Goal: Information Seeking & Learning: Learn about a topic

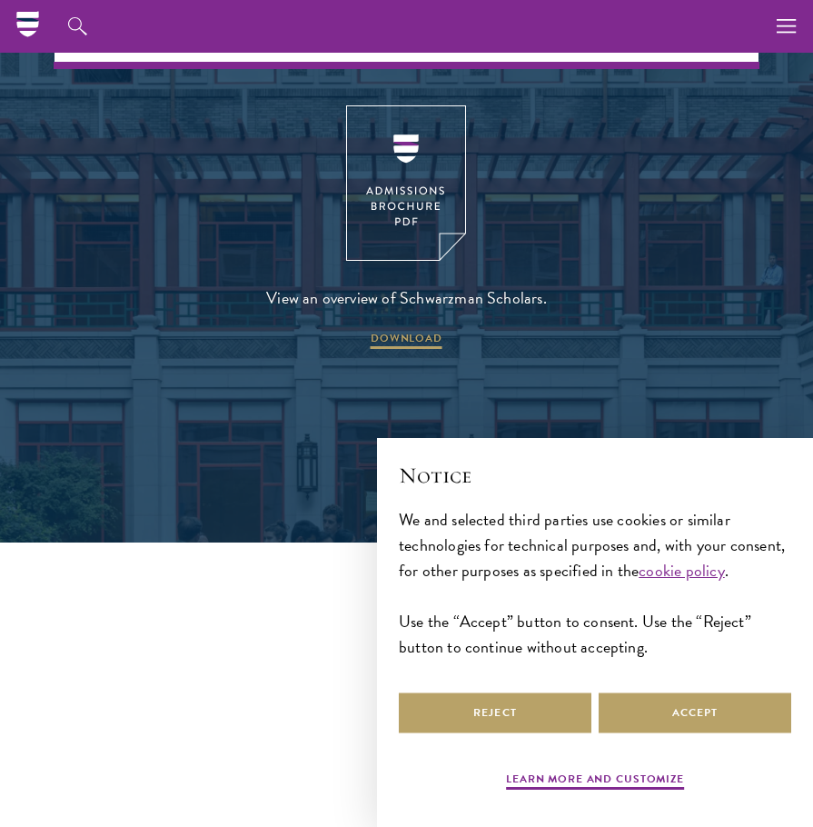
scroll to position [3823, 0]
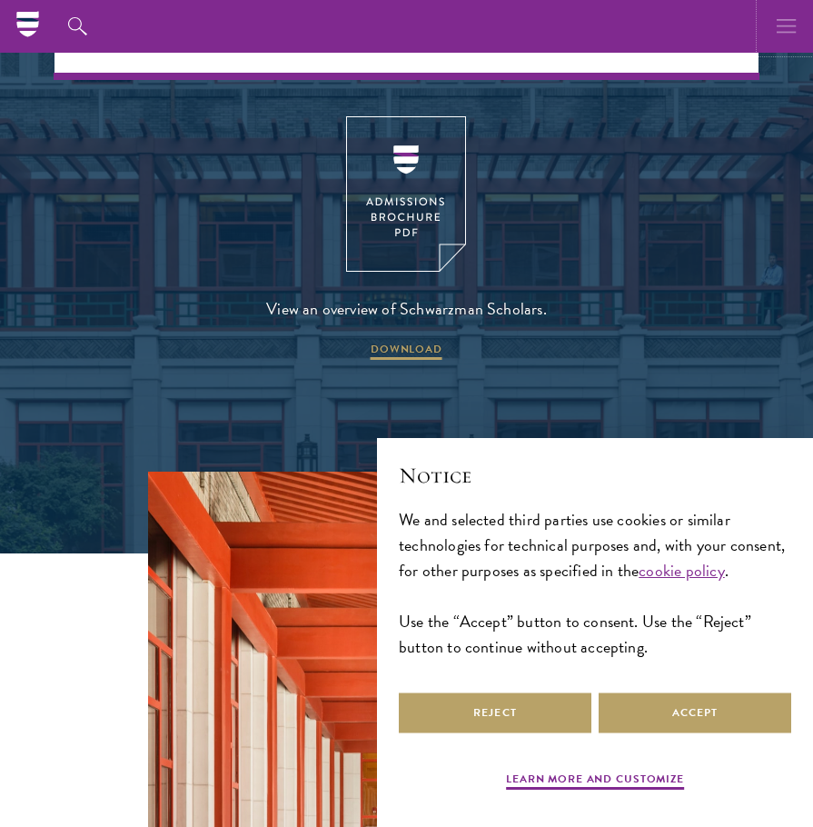
click at [783, 29] on icon "button" at bounding box center [787, 26] width 20 height 53
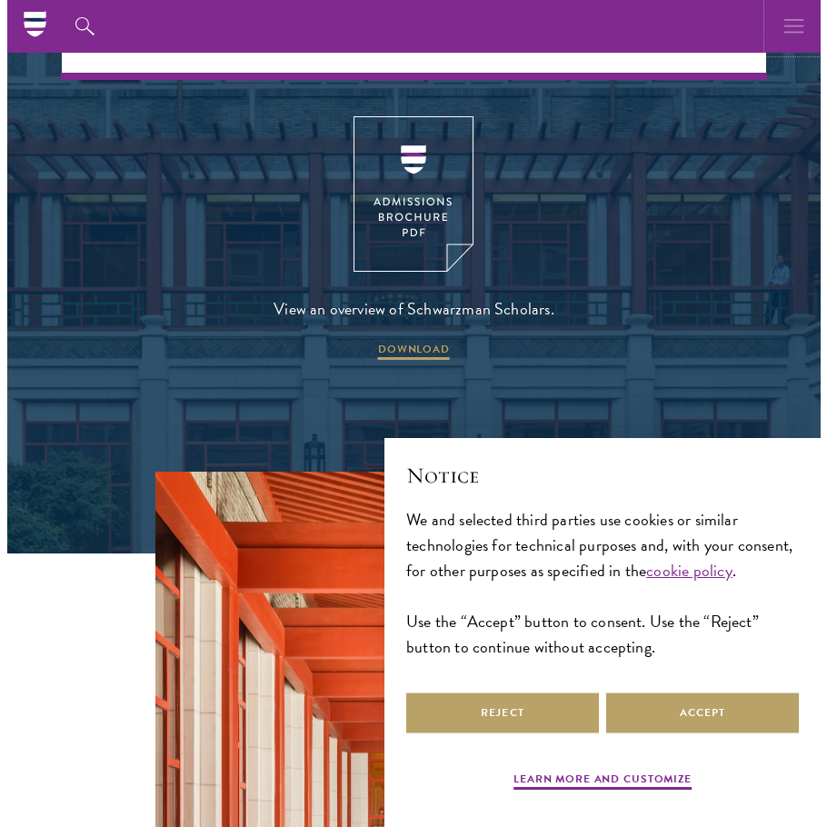
scroll to position [3805, 0]
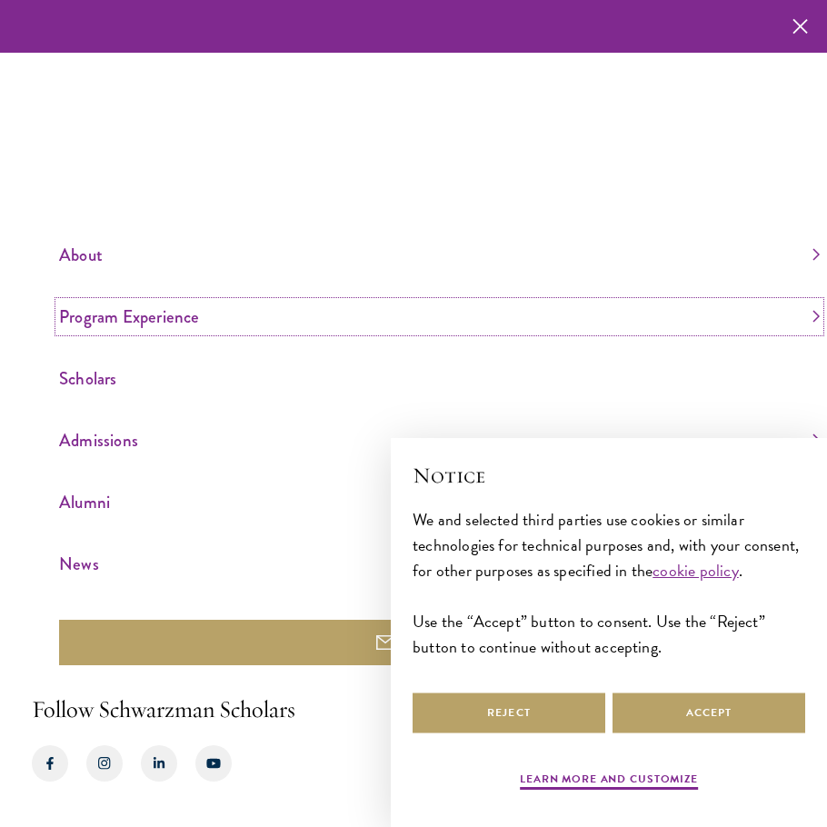
click at [119, 320] on link "Program Experience" at bounding box center [439, 317] width 761 height 30
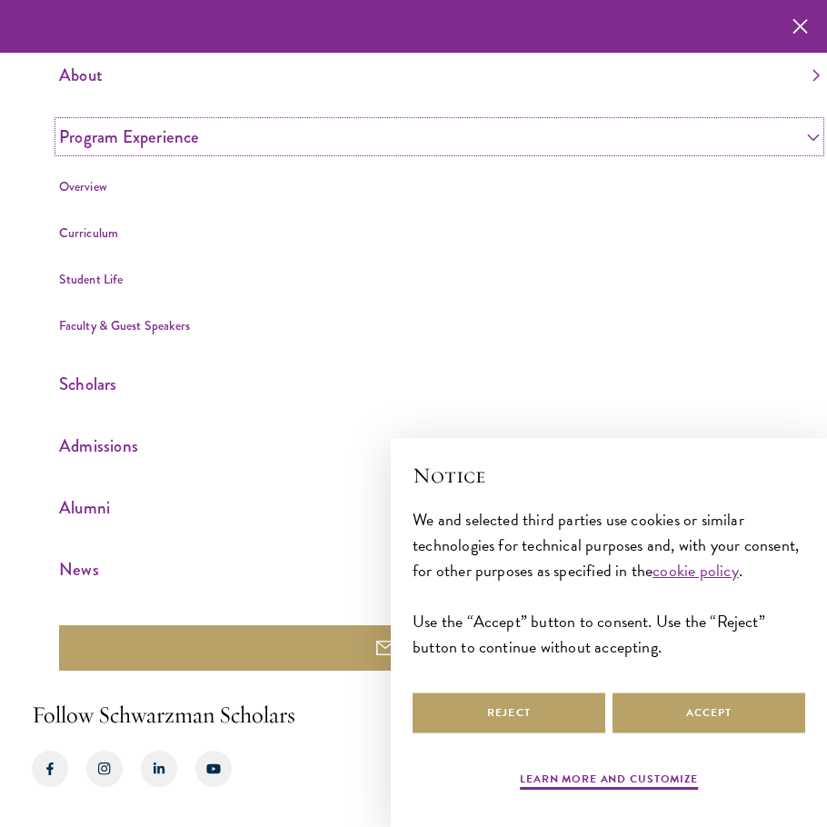
scroll to position [25, 0]
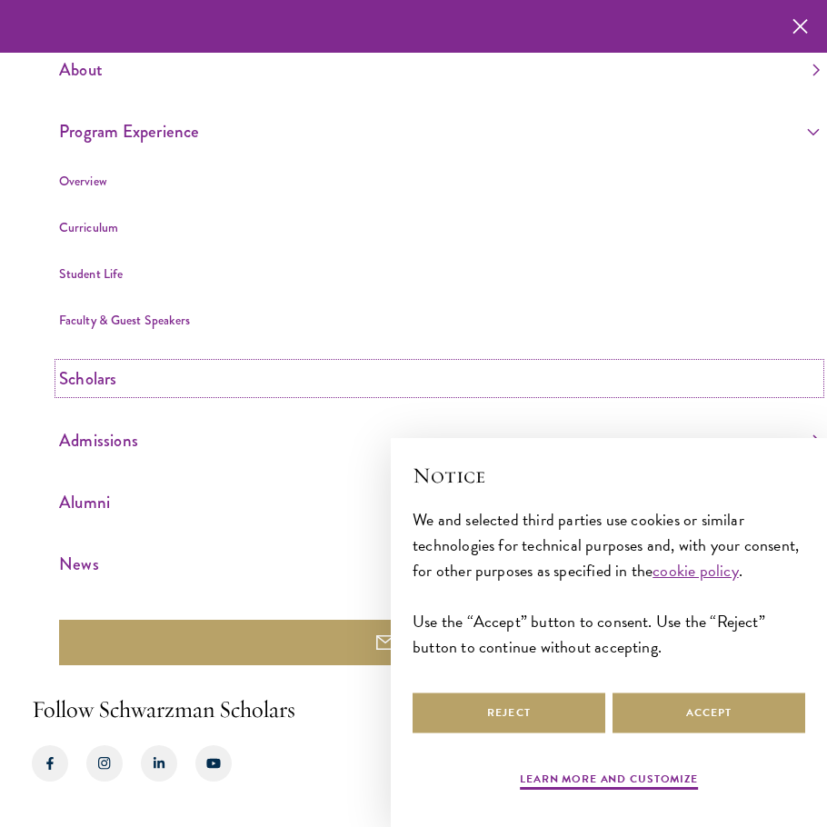
click at [116, 379] on link "Scholars" at bounding box center [439, 378] width 761 height 30
click at [111, 224] on link "Curriculum" at bounding box center [88, 227] width 59 height 18
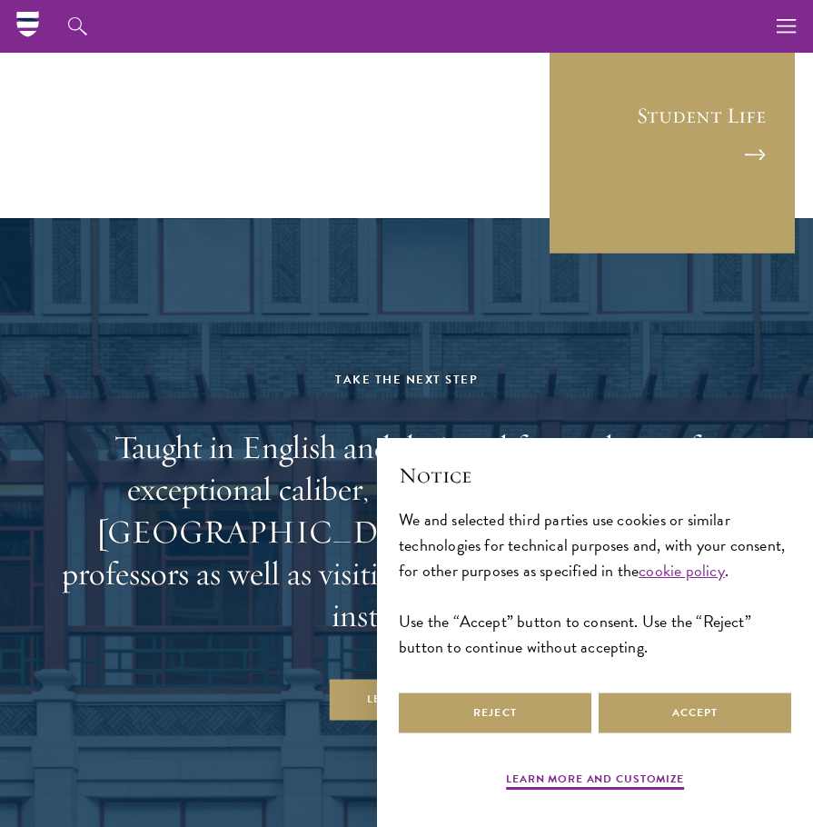
scroll to position [12994, 0]
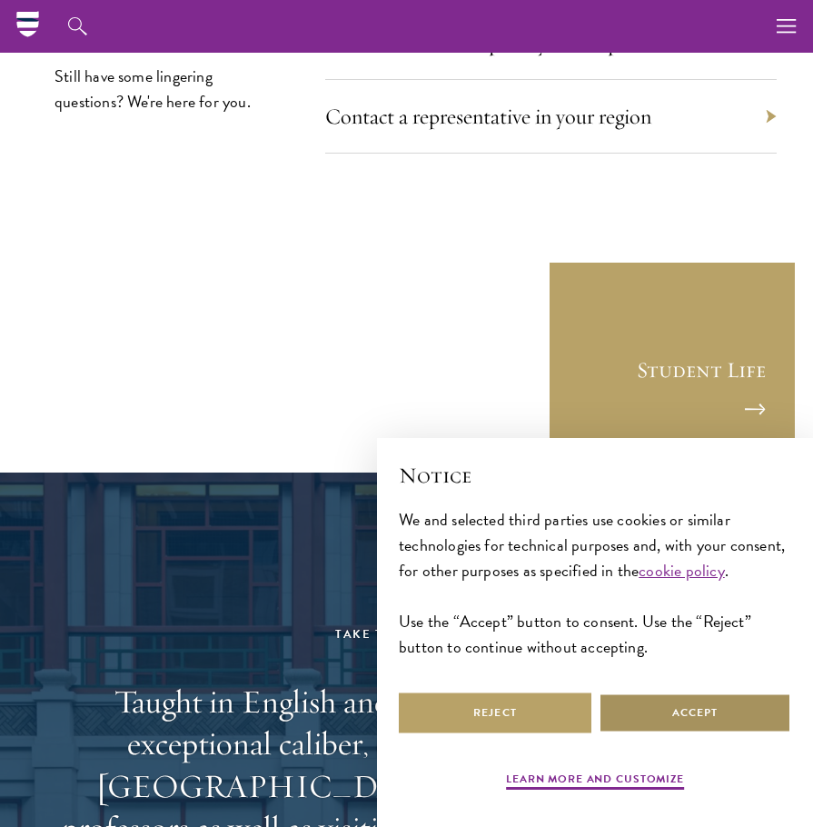
click at [672, 718] on button "Accept" at bounding box center [695, 712] width 193 height 41
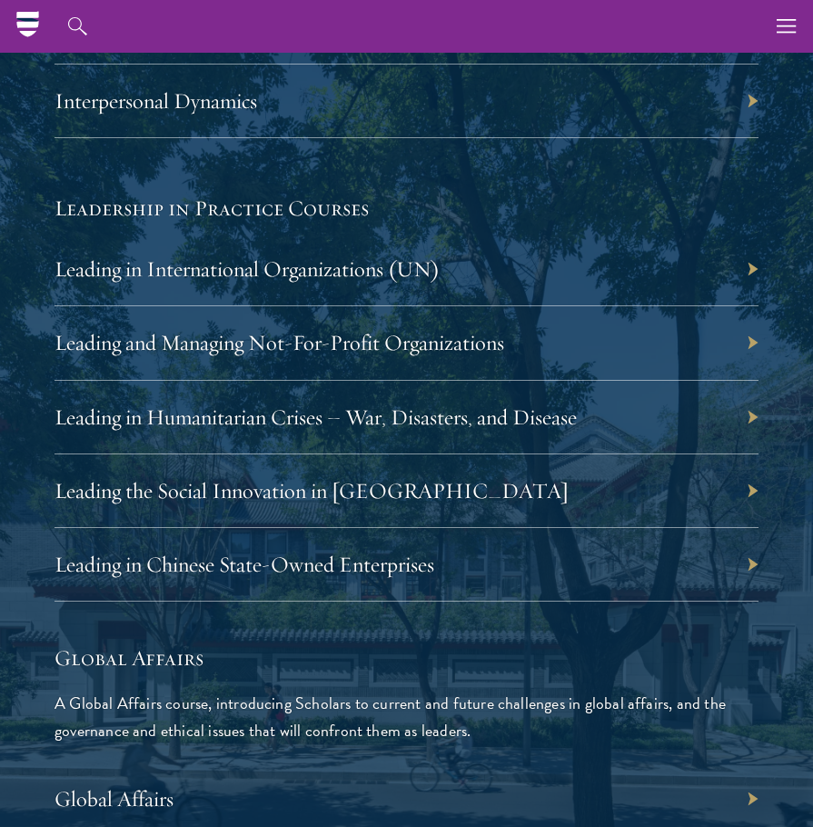
scroll to position [3998, 0]
click at [542, 282] on div "Leading in International Organizations (UN)" at bounding box center [407, 271] width 704 height 74
click at [750, 274] on div "Leading in International Organizations (UN)" at bounding box center [407, 271] width 704 height 74
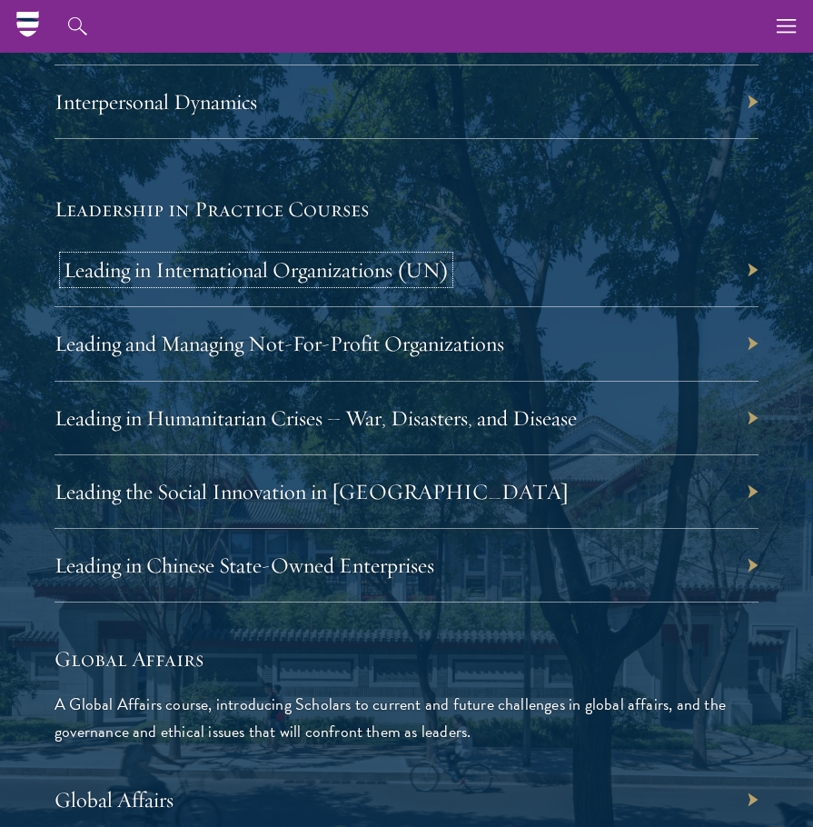
click at [290, 261] on link "Leading in International Organizations (UN)" at bounding box center [256, 269] width 385 height 27
